Goal: Check status: Check status

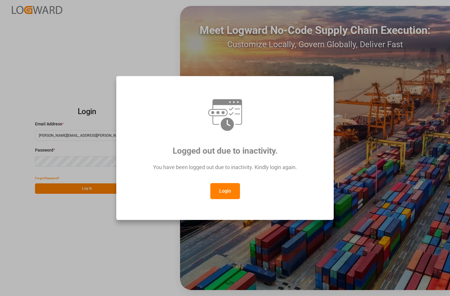
click at [236, 189] on button "Login" at bounding box center [225, 191] width 30 height 16
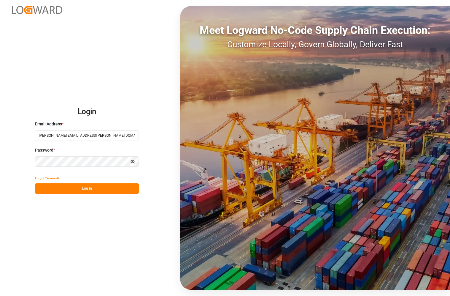
click at [80, 191] on button "Log In" at bounding box center [87, 188] width 104 height 10
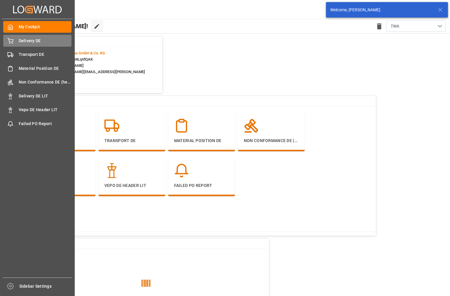
click at [10, 40] on icon at bounding box center [10, 41] width 6 height 6
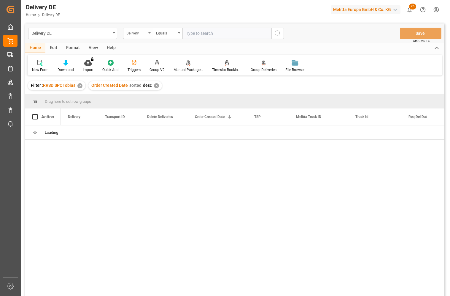
click at [142, 31] on div "Delivery" at bounding box center [136, 32] width 20 height 7
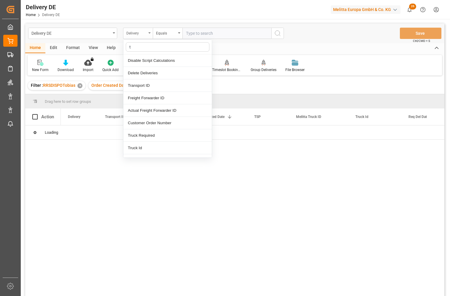
type input "tr"
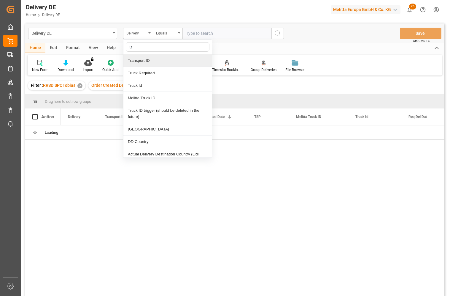
click at [143, 57] on div "Transport ID" at bounding box center [167, 60] width 88 height 12
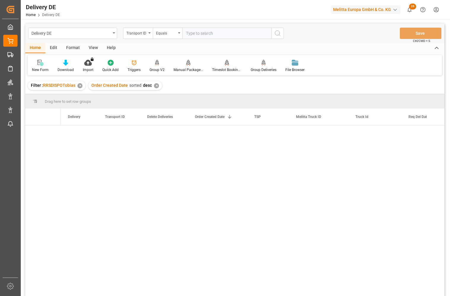
click at [202, 29] on input "text" at bounding box center [227, 33] width 89 height 11
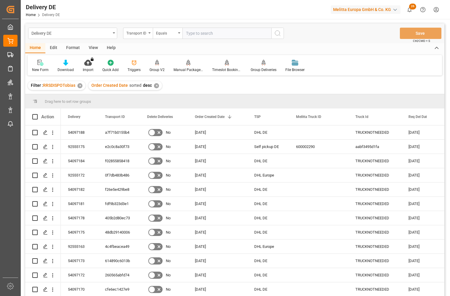
click at [201, 33] on input "text" at bounding box center [227, 33] width 89 height 11
paste input "02f06c026680"
type input "02f06c026680"
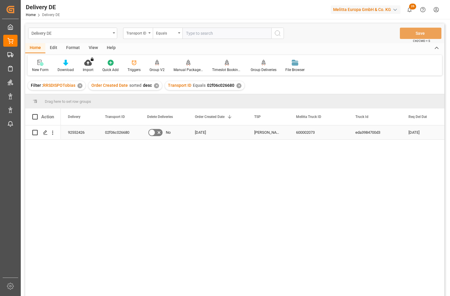
click at [77, 128] on div "92552426" at bounding box center [79, 132] width 37 height 14
click at [80, 183] on div "92552426 02f06c026680 No [DATE] [PERSON_NAME] DE 600002073 eda3984700d3 [DATE] …" at bounding box center [253, 212] width 384 height 174
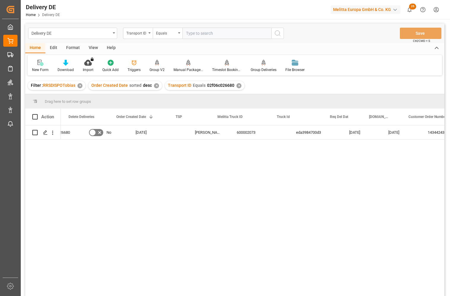
scroll to position [0, 119]
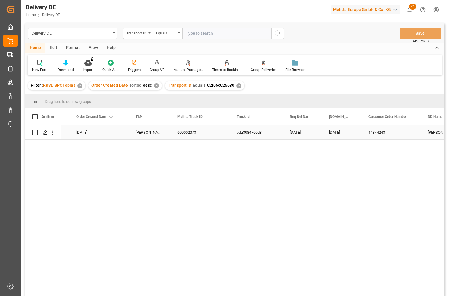
click at [382, 132] on div "14344243" at bounding box center [391, 132] width 59 height 14
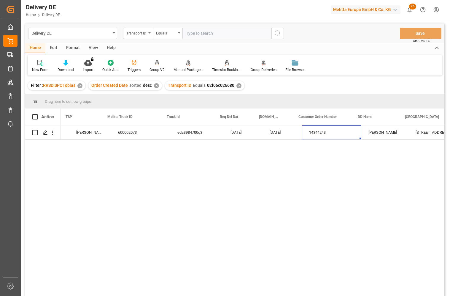
scroll to position [0, 297]
